Goal: Find specific page/section: Find specific page/section

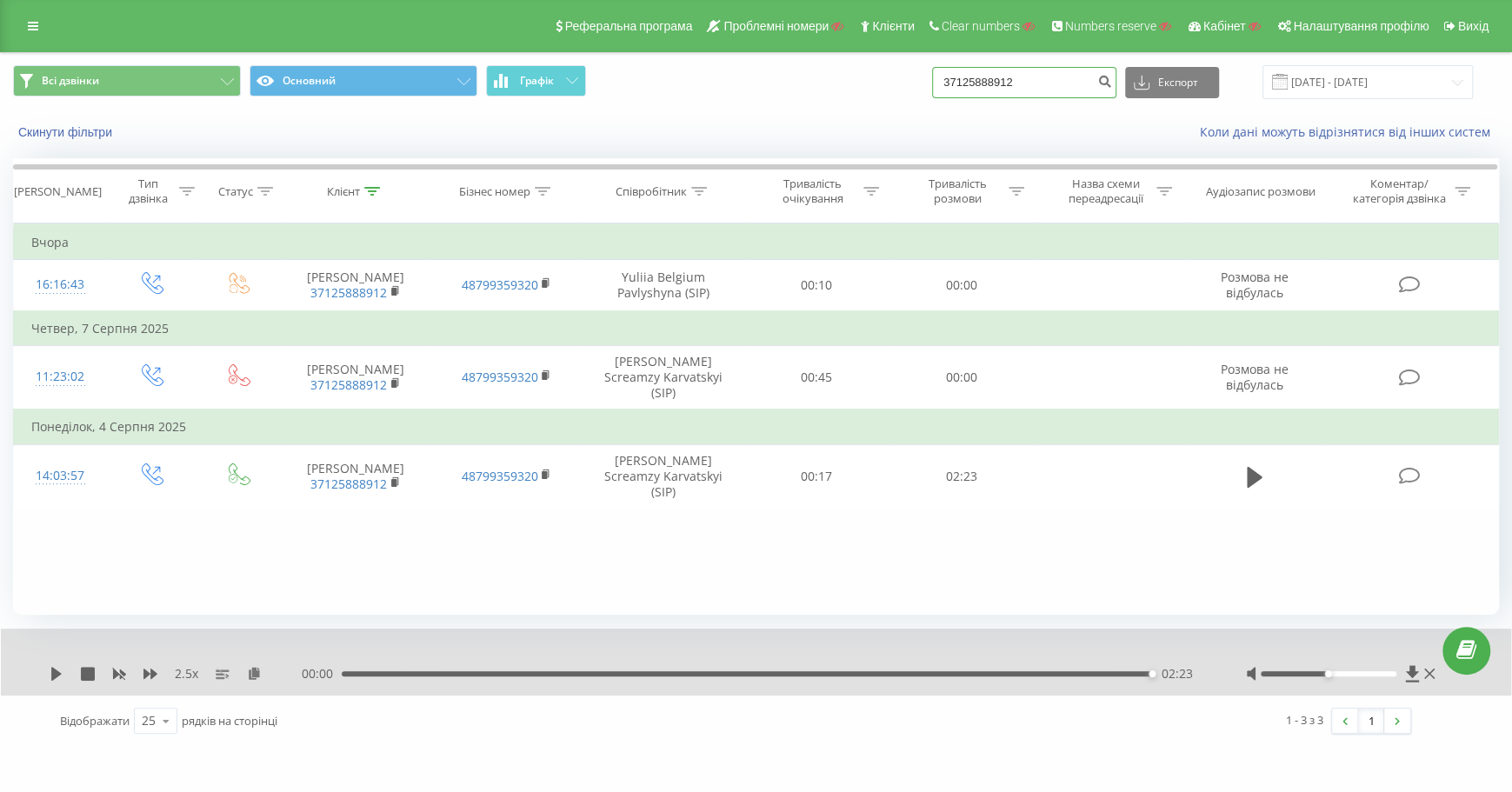
click at [1090, 83] on input "37125888912" at bounding box center [1024, 82] width 185 height 31
type input "3"
paste input "380669522660"
type input "380669522660"
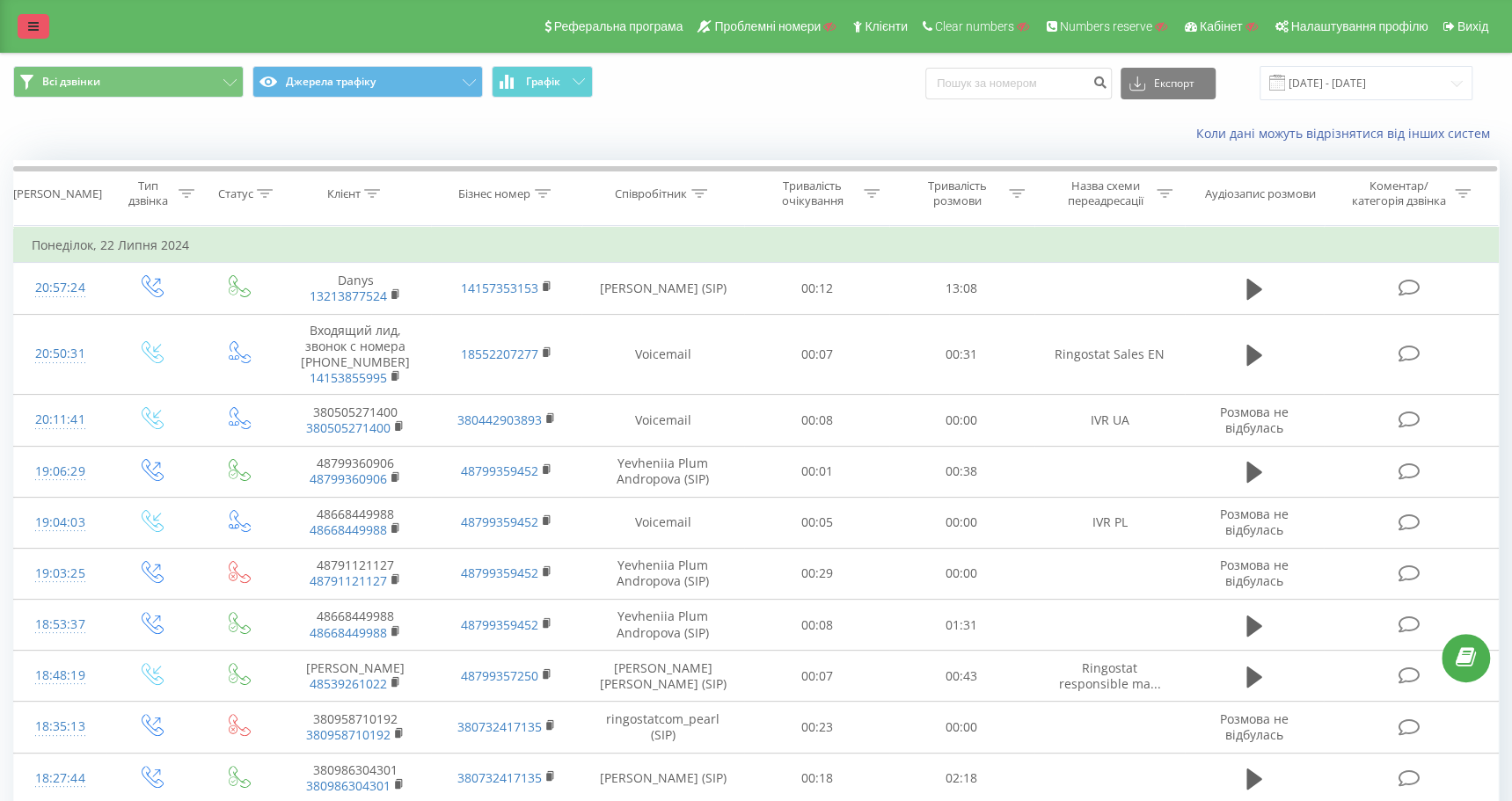
click at [27, 21] on link at bounding box center [33, 25] width 31 height 24
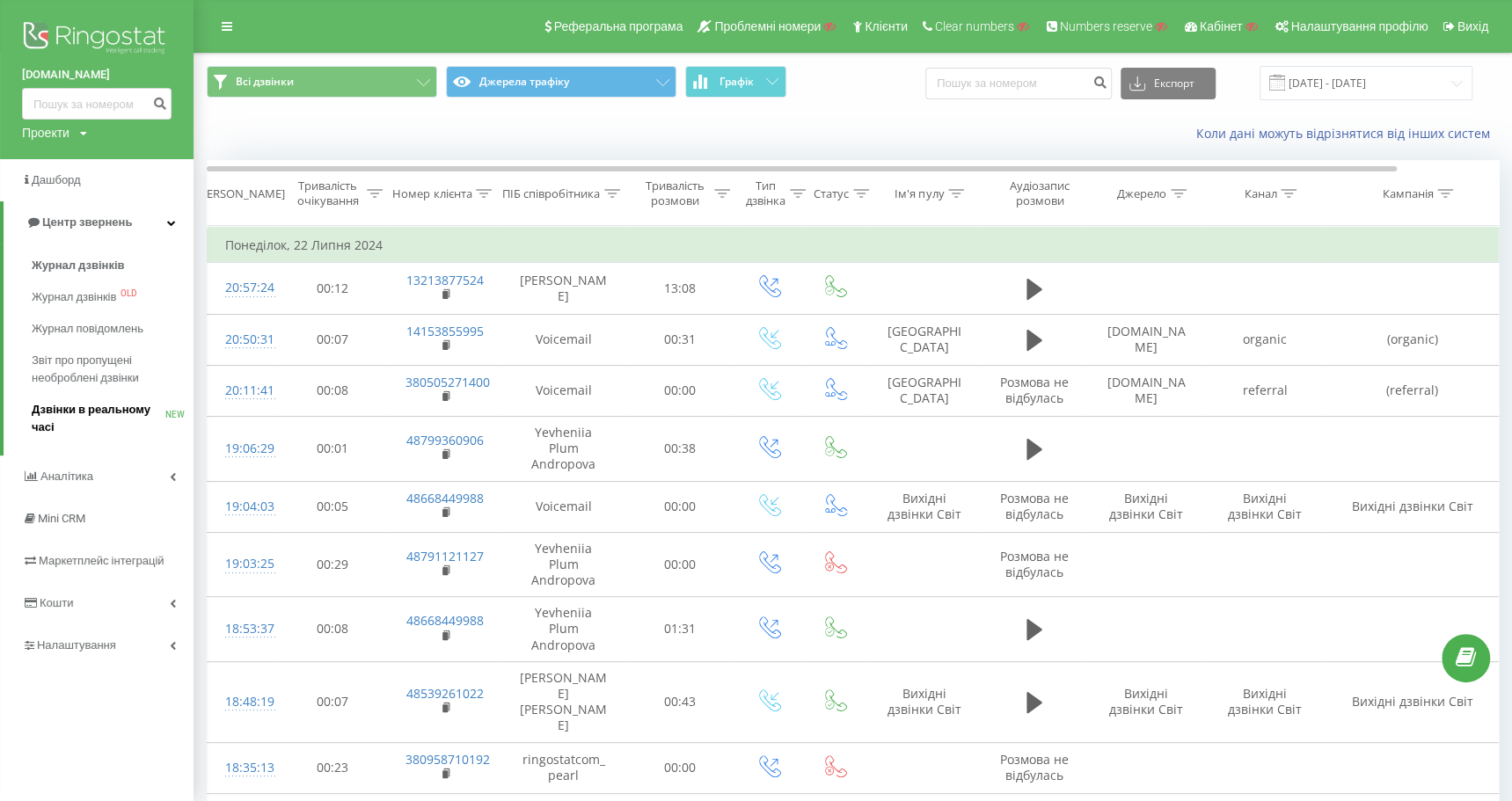
click at [128, 411] on span "Дзвінки в реальному часі" at bounding box center [98, 418] width 134 height 35
click at [119, 405] on span "Дзвінки в реальному часі" at bounding box center [98, 418] width 134 height 35
